Goal: Communication & Community: Share content

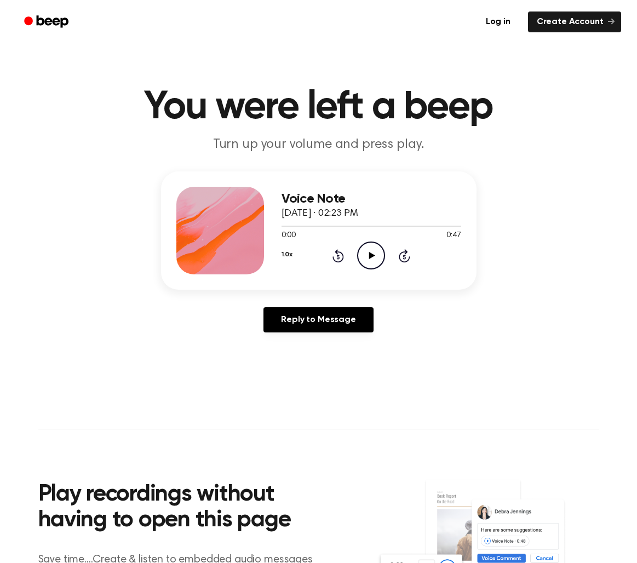
click at [362, 253] on icon "Play Audio" at bounding box center [371, 255] width 28 height 28
click at [335, 323] on link "Reply to Message" at bounding box center [318, 319] width 110 height 25
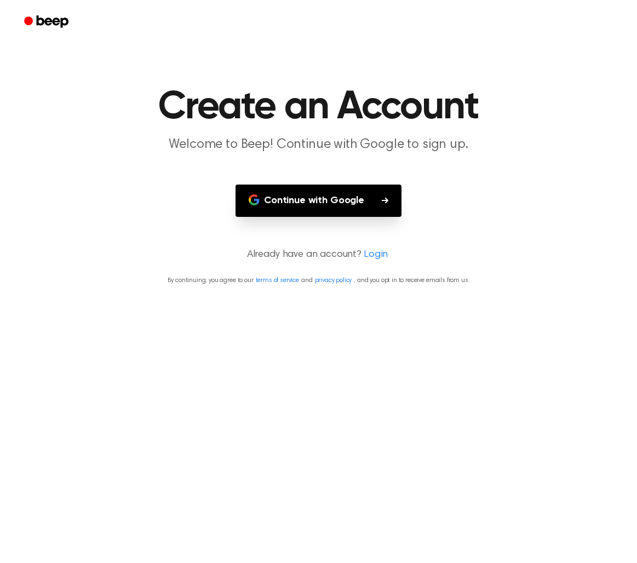
click at [362, 203] on button "Continue with Google" at bounding box center [318, 201] width 166 height 32
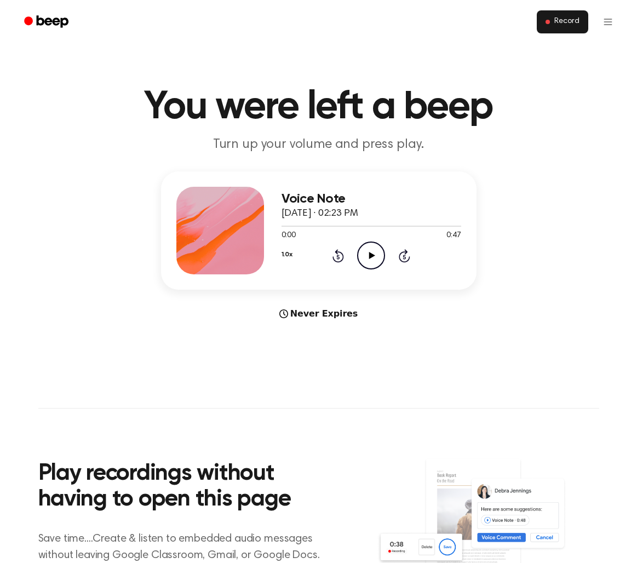
click at [549, 26] on button "Record" at bounding box center [562, 21] width 51 height 23
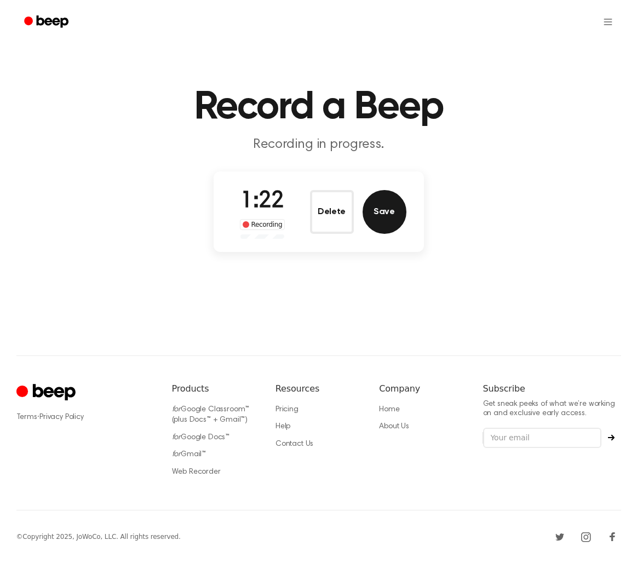
click at [379, 209] on button "Save" at bounding box center [384, 212] width 44 height 44
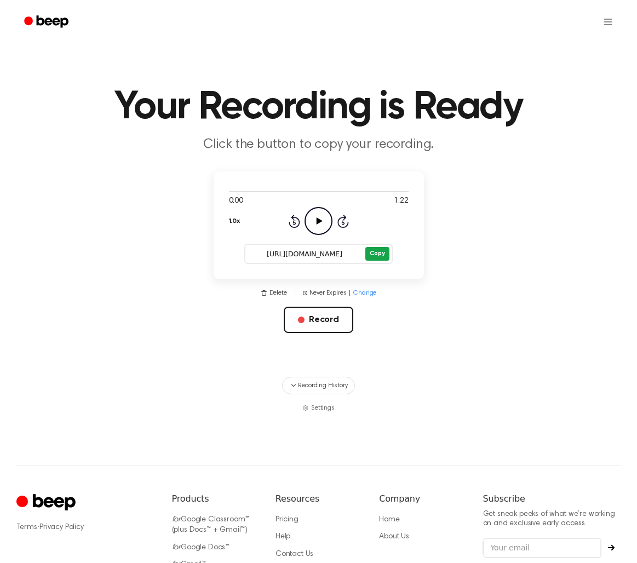
click at [382, 256] on button "Copy" at bounding box center [377, 254] width 24 height 14
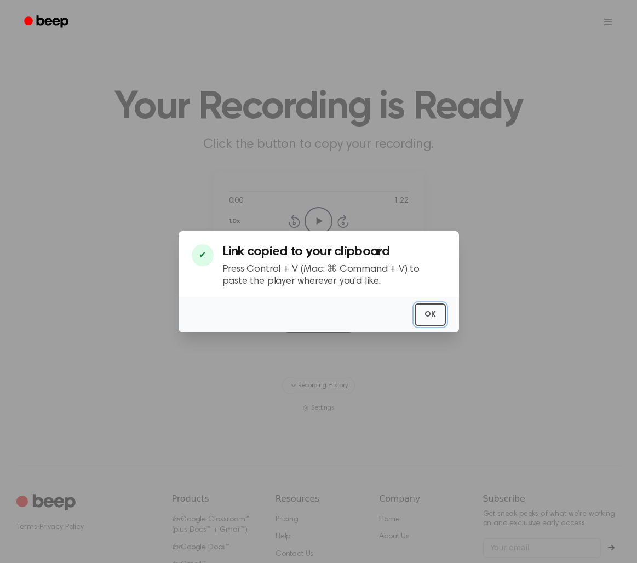
click at [433, 317] on button "OK" at bounding box center [429, 314] width 31 height 22
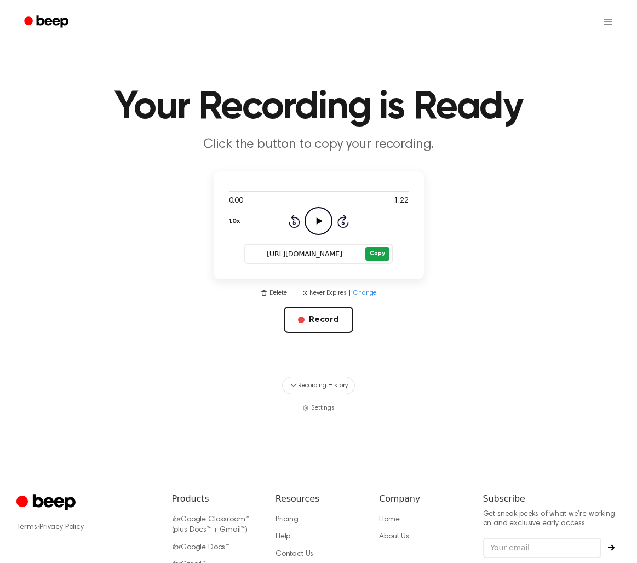
click at [384, 254] on button "Copy" at bounding box center [377, 254] width 24 height 14
